Goal: Check status: Check status

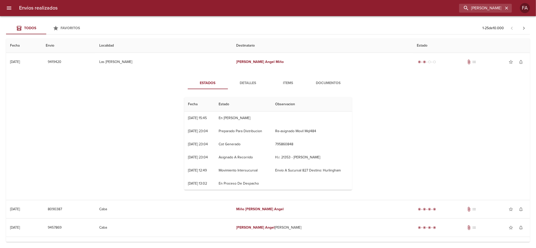
click at [489, 14] on div "Envios realizados [PERSON_NAME] [PERSON_NAME]" at bounding box center [268, 8] width 536 height 16
click at [483, 8] on input "[PERSON_NAME]" at bounding box center [471, 8] width 64 height 9
paste input "GIMENA AINARA [PERSON_NAME] M"
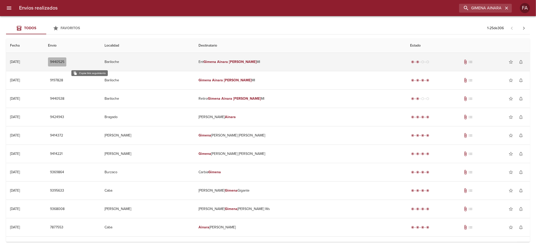
click at [64, 62] on span "9440525" at bounding box center [57, 62] width 14 height 6
click at [170, 60] on td "Bariloche" at bounding box center [148, 62] width 94 height 18
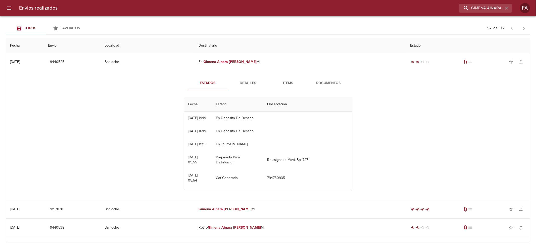
scroll to position [26, 0]
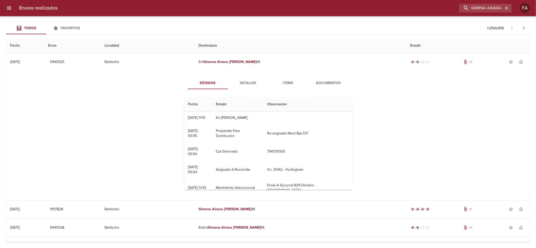
click at [238, 81] on span "Detalles" at bounding box center [248, 83] width 34 height 6
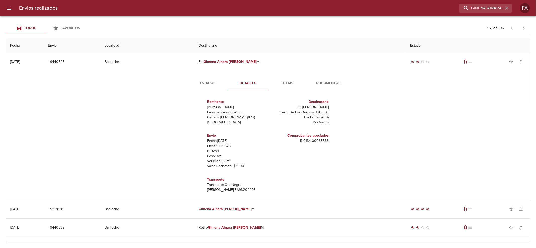
scroll to position [12, 0]
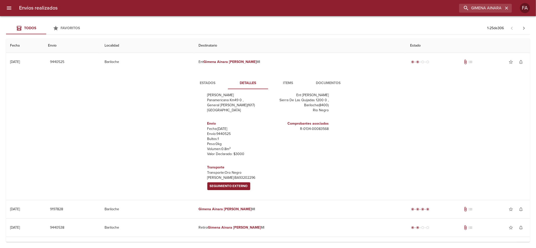
click at [210, 166] on h6 "Transporte" at bounding box center [236, 167] width 59 height 6
drag, startPoint x: 210, startPoint y: 166, endPoint x: 215, endPoint y: 184, distance: 19.3
click at [215, 184] on div "Transporte Transporte: Oro Negro [PERSON_NAME]: BA93202296 Seguimiento Externo" at bounding box center [236, 176] width 59 height 29
copy tbody "Transporte Transporte: Oro Negro [PERSON_NAME]: BA93202296 Seguimiento Externo …"
click at [469, 2] on div "Envios realizados GIMENA AINARA [PERSON_NAME] M FA" at bounding box center [268, 8] width 536 height 16
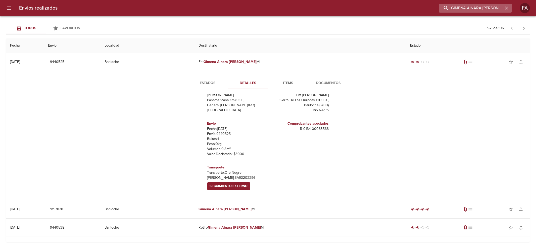
click at [474, 4] on input "GIMENA AINARA [PERSON_NAME] M" at bounding box center [471, 8] width 64 height 9
paste input "[PERSON_NAME] ESTEFANIS"
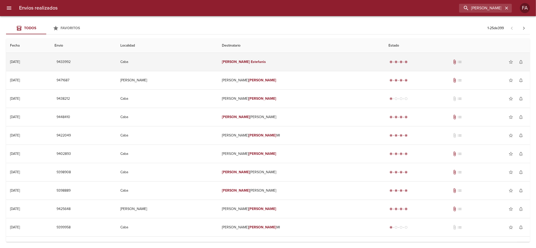
click at [319, 62] on td "[PERSON_NAME]" at bounding box center [301, 62] width 167 height 18
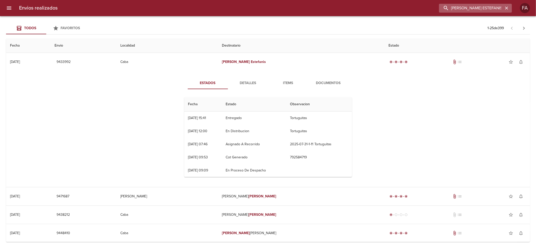
click at [476, 5] on input "[PERSON_NAME] ESTEFANIS" at bounding box center [471, 8] width 64 height 9
paste input "[PERSON_NAME]"
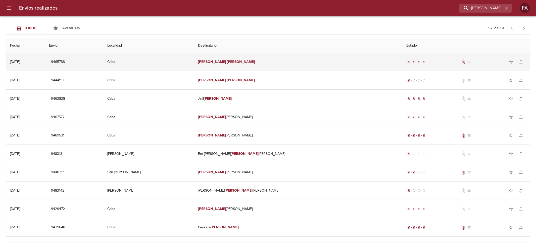
click at [406, 58] on div "radio_button_checked radio_button_checked radio_button_checked radio_button_che…" at bounding box center [466, 62] width 120 height 10
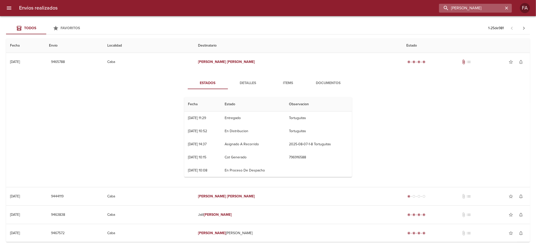
click at [492, 9] on input "[PERSON_NAME]" at bounding box center [471, 8] width 64 height 9
click at [492, 8] on input "[PERSON_NAME]" at bounding box center [471, 8] width 64 height 9
paste input "[PERSON_NAME]"
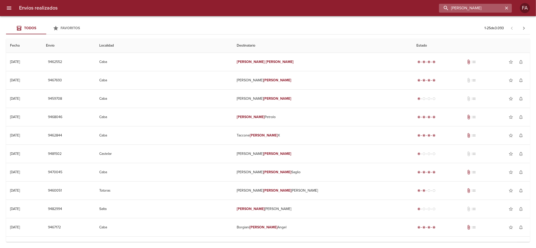
click at [473, 8] on input "[PERSON_NAME]" at bounding box center [471, 8] width 64 height 9
paste input "[PERSON_NAME]"
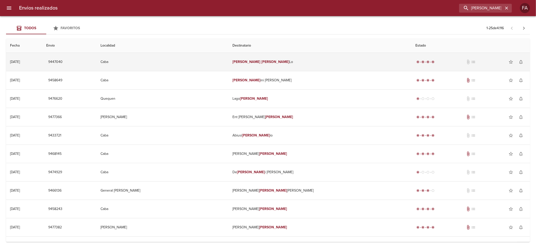
drag, startPoint x: 319, startPoint y: 58, endPoint x: 319, endPoint y: 54, distance: 3.8
click at [319, 56] on td "[PERSON_NAME]" at bounding box center [319, 62] width 183 height 18
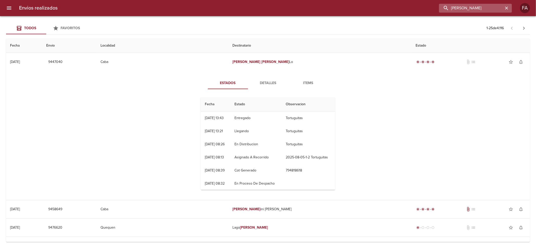
click at [494, 10] on input "[PERSON_NAME]" at bounding box center [471, 8] width 64 height 9
click at [494, 9] on input "[PERSON_NAME]" at bounding box center [471, 8] width 64 height 9
paste input "ALZUGARAY [PERSON_NAME] [PERSON_NAME]"
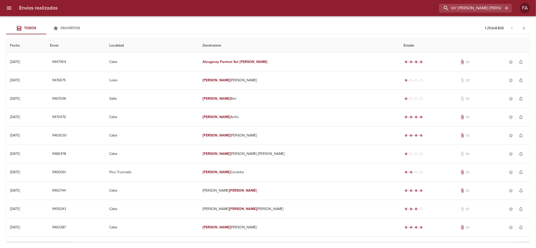
scroll to position [0, 0]
click at [499, 10] on input "ALZUGARAY [PERSON_NAME] [PERSON_NAME]" at bounding box center [471, 8] width 64 height 9
paste input "[PERSON_NAME]"
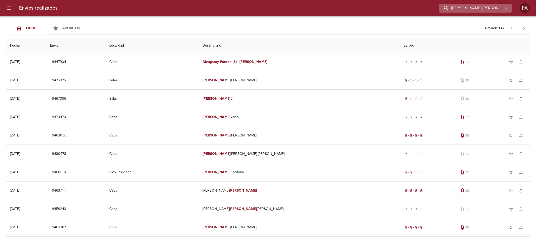
type input "[PERSON_NAME] [PERSON_NAME]"
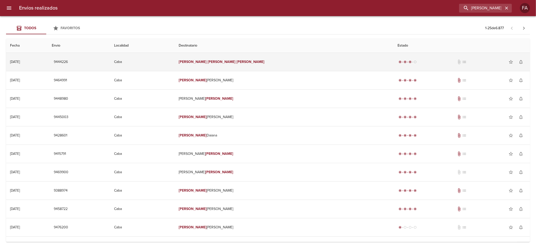
click at [236, 64] on em "[PERSON_NAME]" at bounding box center [222, 62] width 28 height 4
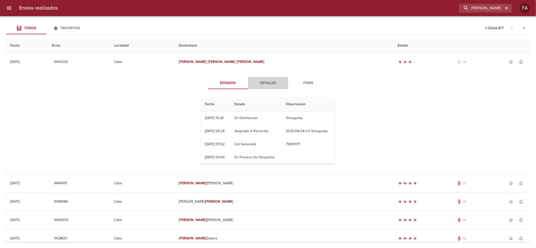
click at [275, 80] on span "Detalles" at bounding box center [268, 83] width 34 height 6
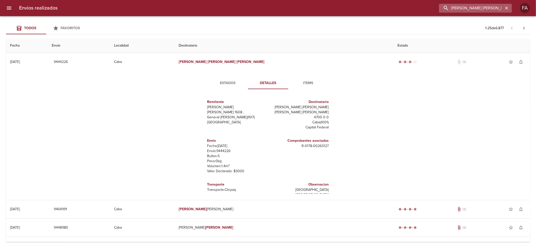
click at [494, 9] on input "[PERSON_NAME] [PERSON_NAME]" at bounding box center [471, 8] width 64 height 9
paste input "[PERSON_NAME]"
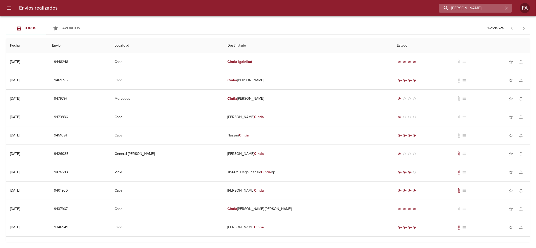
click at [493, 10] on input "[PERSON_NAME]" at bounding box center [471, 8] width 64 height 9
drag, startPoint x: 493, startPoint y: 10, endPoint x: 425, endPoint y: 26, distance: 70.2
click at [425, 0] on div "Envios realizados Cintia Igolnikof FA Todos Favoritos 1 - 25 de 624 Fecha Envio…" at bounding box center [268, 0] width 536 height 0
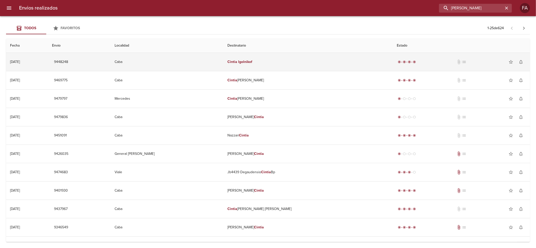
paste input "[PERSON_NAME]"
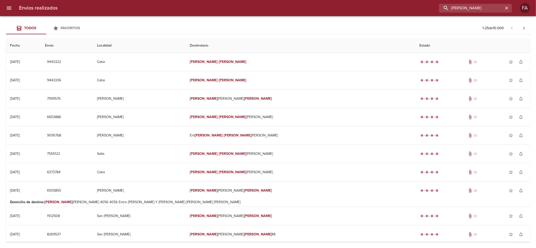
drag, startPoint x: 492, startPoint y: 10, endPoint x: 285, endPoint y: 29, distance: 208.0
click at [295, 0] on div "Envios realizados [PERSON_NAME] FA Todos Favoritos 1 - 25 de 10.000 Fecha Envio…" at bounding box center [268, 0] width 536 height 0
paste input "[PERSON_NAME]"
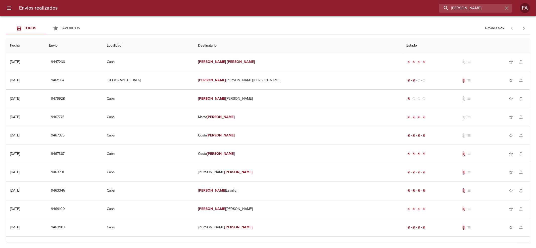
drag, startPoint x: 472, startPoint y: 11, endPoint x: 296, endPoint y: 52, distance: 181.0
click at [303, 0] on div "Envios realizados [PERSON_NAME] FA Todos Favoritos 1 - 25 de 3.426 Fecha Envio …" at bounding box center [268, 0] width 536 height 0
paste input "[PERSON_NAME] [PERSON_NAME] [PERSON_NAME]"
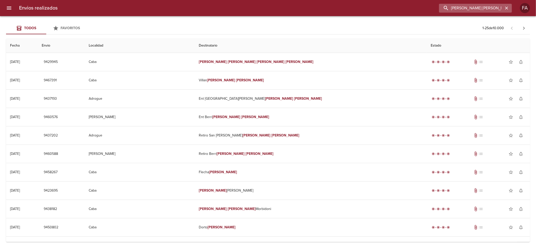
click at [503, 7] on input "[PERSON_NAME] [PERSON_NAME] [PERSON_NAME]" at bounding box center [471, 8] width 64 height 9
drag, startPoint x: 503, startPoint y: 7, endPoint x: 321, endPoint y: 43, distance: 185.4
click at [324, 0] on div "Envios realizados [PERSON_NAME] [PERSON_NAME] [PERSON_NAME] FA Todos Favoritos …" at bounding box center [268, 0] width 536 height 0
paste input "[PERSON_NAME]"
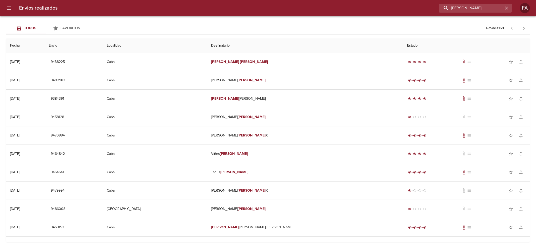
drag, startPoint x: 493, startPoint y: 11, endPoint x: 263, endPoint y: 42, distance: 232.1
click at [266, 0] on div "Envios realizados [PERSON_NAME] FA Todos Favoritos 1 - 25 de 3.168 Fecha Envio …" at bounding box center [268, 0] width 536 height 0
paste input "[PERSON_NAME]"
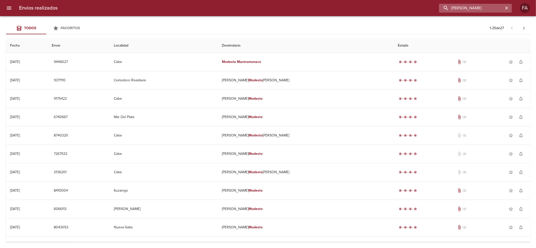
click at [501, 7] on input "[PERSON_NAME]" at bounding box center [471, 8] width 64 height 9
paste input "SOUBERAN CHOBET SRL"
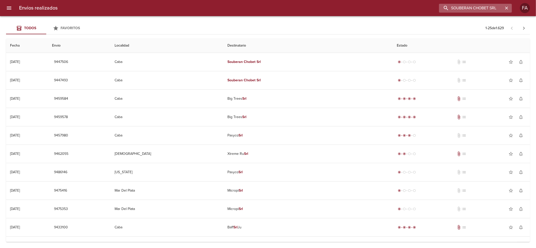
click at [497, 10] on input "SOUBERAN CHOBET SRL" at bounding box center [471, 8] width 64 height 9
drag, startPoint x: 497, startPoint y: 10, endPoint x: 268, endPoint y: 45, distance: 232.1
click at [268, 0] on div "Envios realizados SOUBERAN CHOBET SRL FA Todos Favoritos 1 - 25 de 1.629 Fecha …" at bounding box center [268, 0] width 536 height 0
paste input "[PERSON_NAME] [PERSON_NAME]"
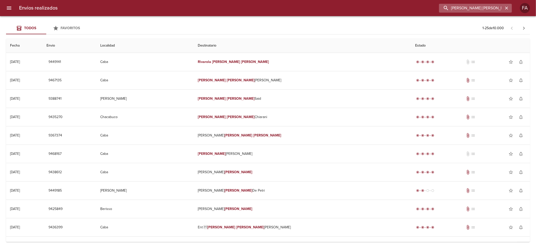
click at [502, 8] on input "[PERSON_NAME] [PERSON_NAME]" at bounding box center [471, 8] width 64 height 9
paste input "[PERSON_NAME]"
drag, startPoint x: 502, startPoint y: 8, endPoint x: 326, endPoint y: 22, distance: 176.6
click at [326, 0] on div "Envios realizados [PERSON_NAME] FA Todos Favoritos 1 - 25 de 10.000 Fecha Envio…" at bounding box center [268, 0] width 536 height 0
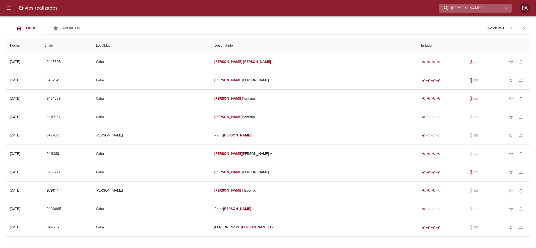
click at [494, 7] on input "[PERSON_NAME]" at bounding box center [471, 8] width 64 height 9
drag, startPoint x: 494, startPoint y: 7, endPoint x: 334, endPoint y: 31, distance: 161.3
click at [335, 0] on div "Envios realizados [PERSON_NAME] FA Todos Favoritos 1 - 25 de 249 Fecha Envio Lo…" at bounding box center [268, 0] width 536 height 0
paste input "[PERSON_NAME] [PERSON_NAME] ML"
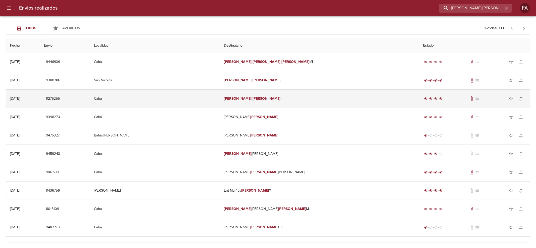
drag, startPoint x: 503, startPoint y: 6, endPoint x: 21, endPoint y: 98, distance: 490.2
click at [106, 0] on div "Envios realizados [PERSON_NAME] [PERSON_NAME] ML FA Todos Favoritos 1 - 25 de 4…" at bounding box center [268, 0] width 536 height 0
paste input "[DEMOGRAPHIC_DATA][PERSON_NAME]"
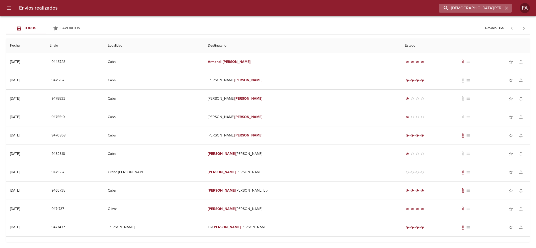
click at [503, 7] on input "[DEMOGRAPHIC_DATA][PERSON_NAME]" at bounding box center [471, 8] width 64 height 9
drag, startPoint x: 503, startPoint y: 7, endPoint x: 392, endPoint y: 17, distance: 111.6
click at [392, 0] on div "Envios realizados [PERSON_NAME] FA Todos Favoritos 1 - 25 de 5.964 Fecha Envio …" at bounding box center [268, 0] width 536 height 0
paste input "[PERSON_NAME]"
type input "[PERSON_NAME]"
